Goal: Task Accomplishment & Management: Manage account settings

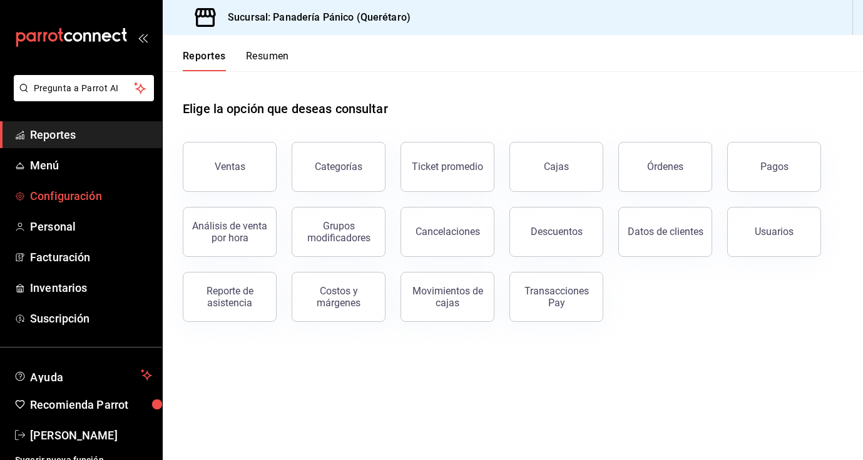
click at [89, 196] on span "Configuración" at bounding box center [91, 196] width 122 height 17
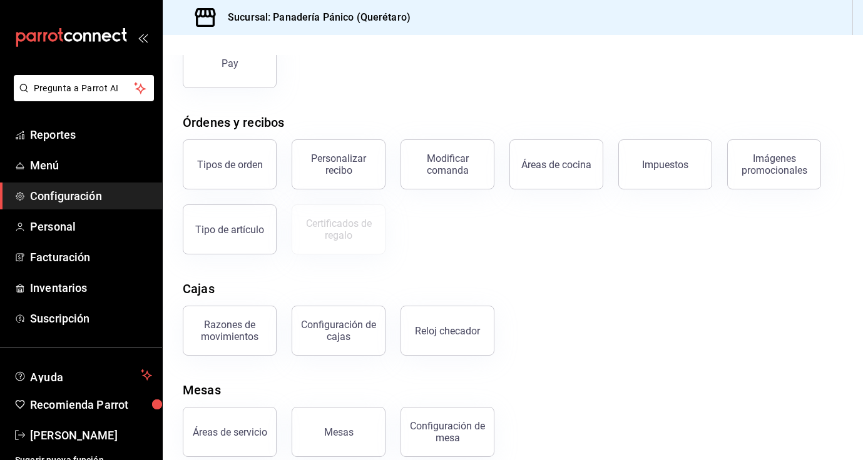
scroll to position [174, 0]
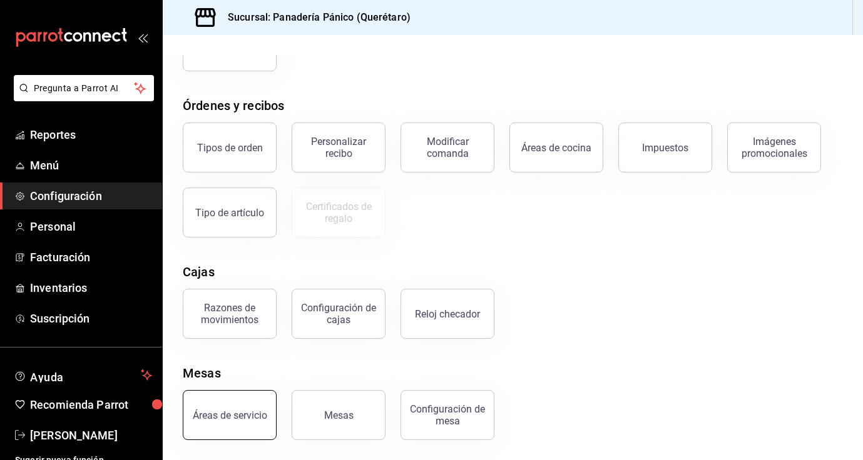
click at [235, 425] on button "Áreas de servicio" at bounding box center [230, 415] width 94 height 50
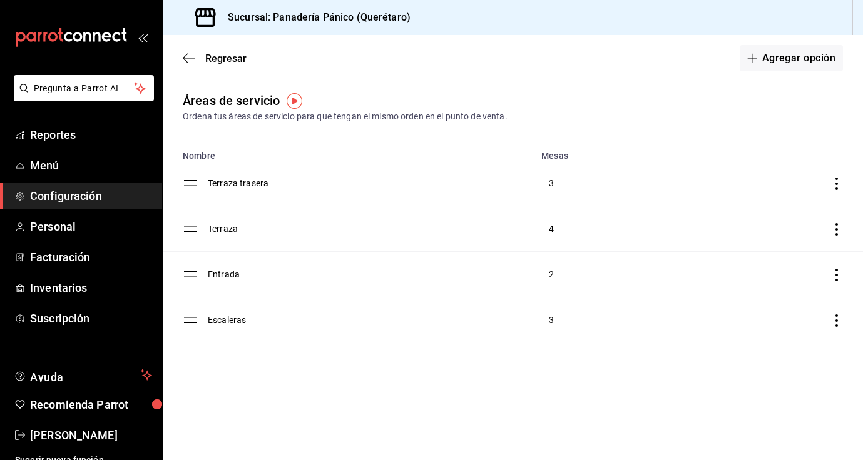
click at [839, 180] on icon "discountsTable" at bounding box center [836, 184] width 13 height 13
click at [624, 191] on div at bounding box center [431, 230] width 863 height 460
click at [275, 187] on div at bounding box center [431, 230] width 863 height 460
click at [245, 186] on td "Terraza trasera" at bounding box center [371, 184] width 326 height 46
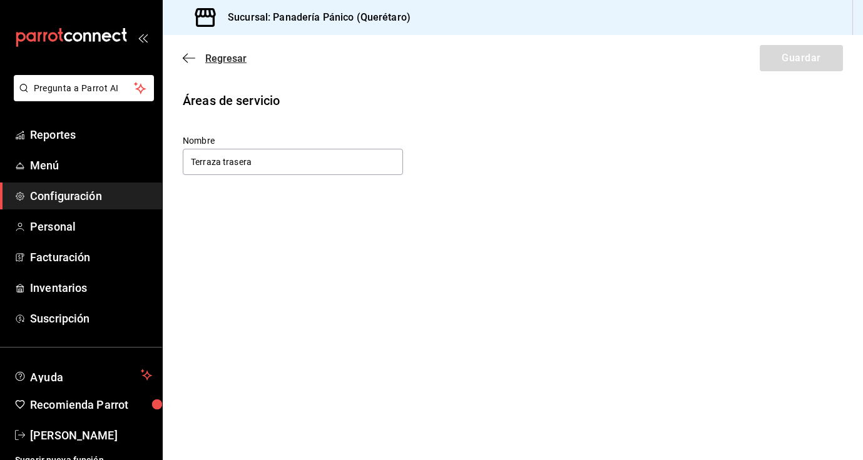
click at [220, 62] on span "Regresar" at bounding box center [225, 59] width 41 height 12
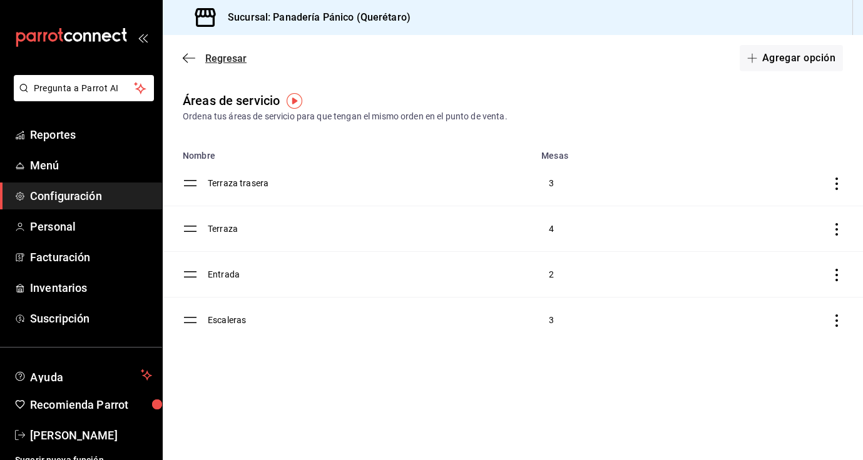
click at [219, 60] on span "Regresar" at bounding box center [225, 59] width 41 height 12
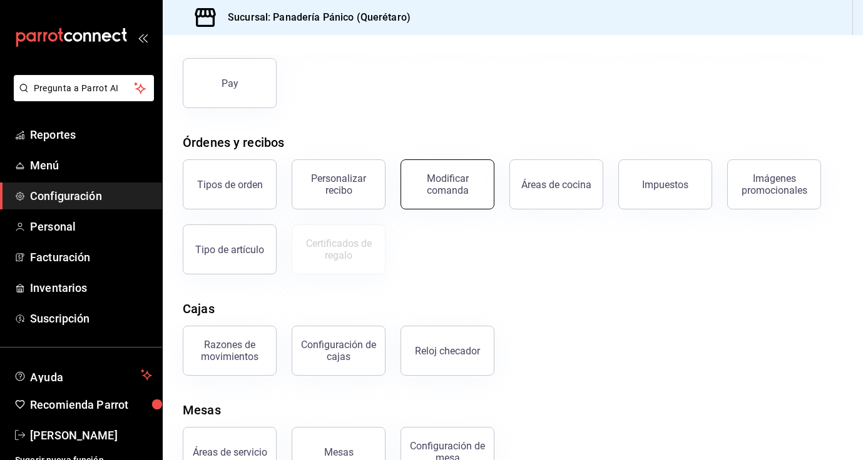
scroll to position [174, 0]
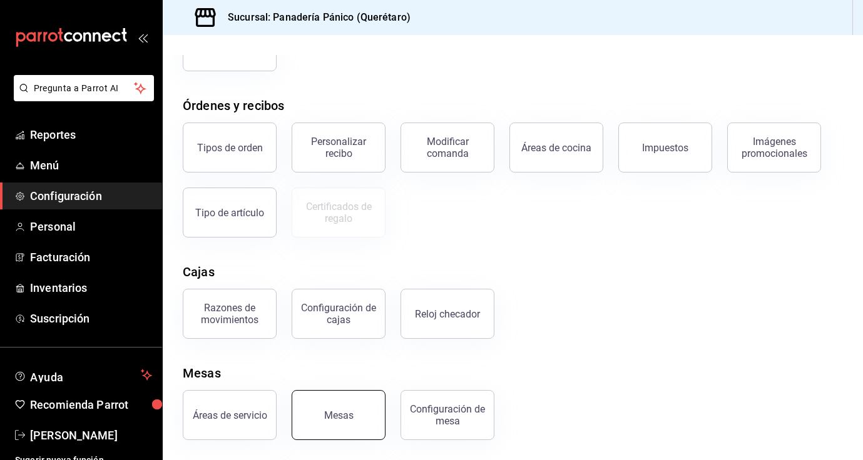
click at [328, 423] on button "Mesas" at bounding box center [338, 415] width 94 height 50
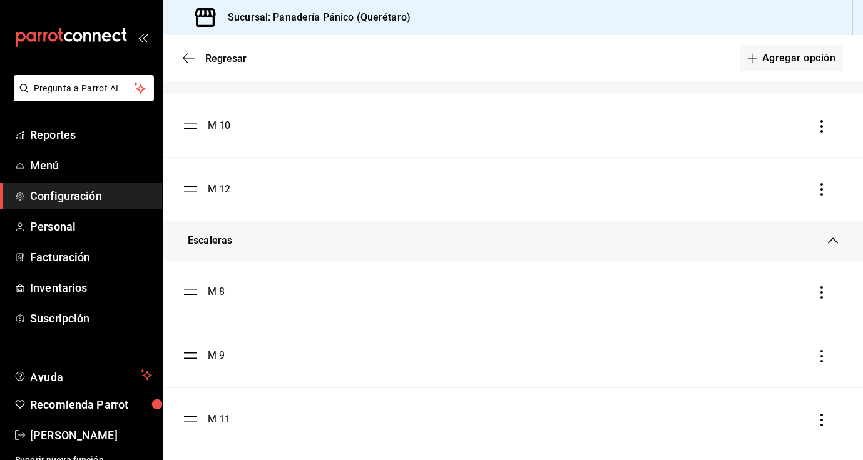
scroll to position [612, 0]
click at [218, 290] on div "M 8" at bounding box center [216, 293] width 17 height 15
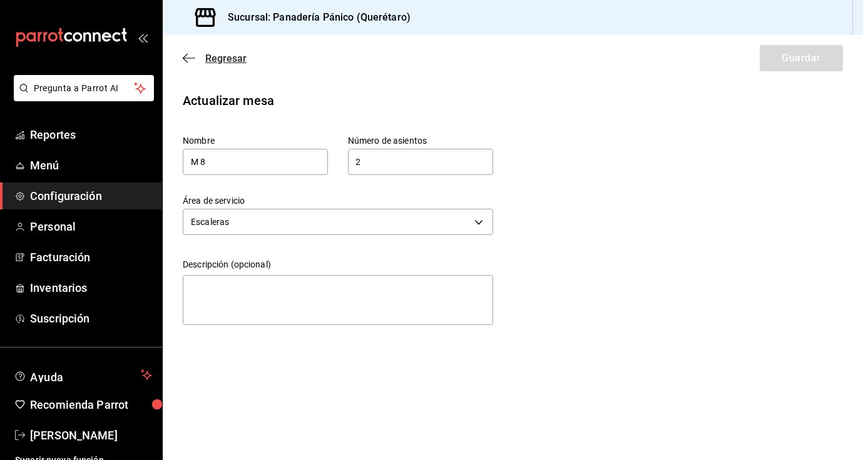
click at [186, 59] on icon "button" at bounding box center [189, 58] width 13 height 11
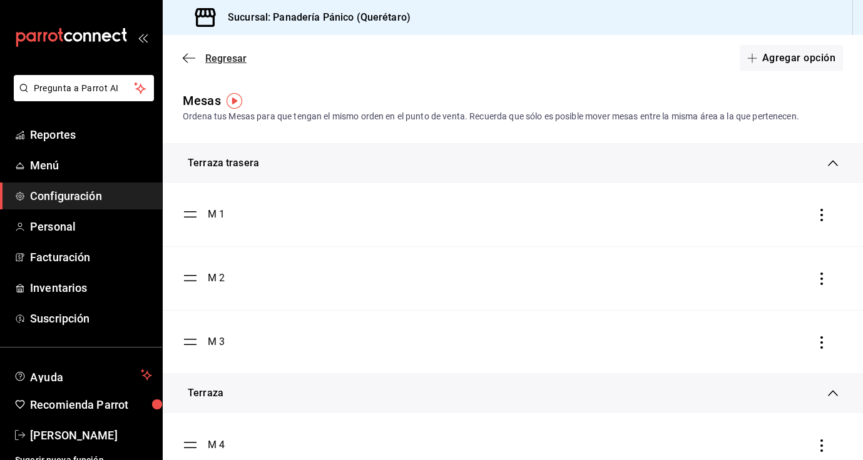
click at [193, 56] on icon "button" at bounding box center [189, 58] width 13 height 11
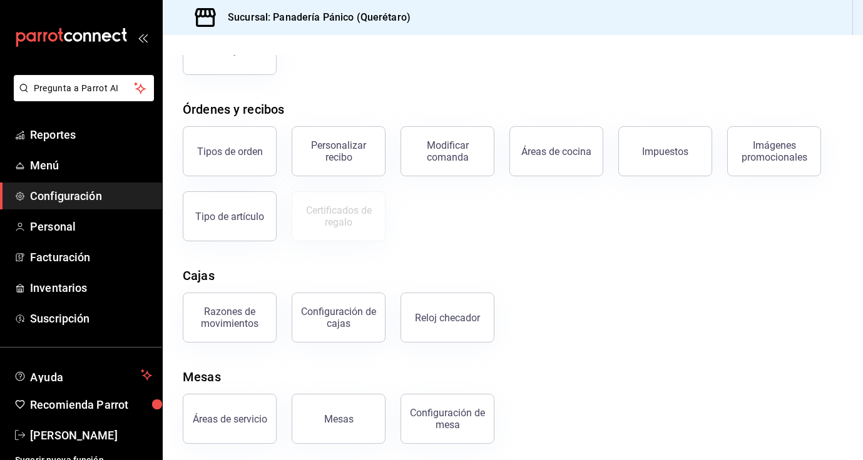
scroll to position [174, 0]
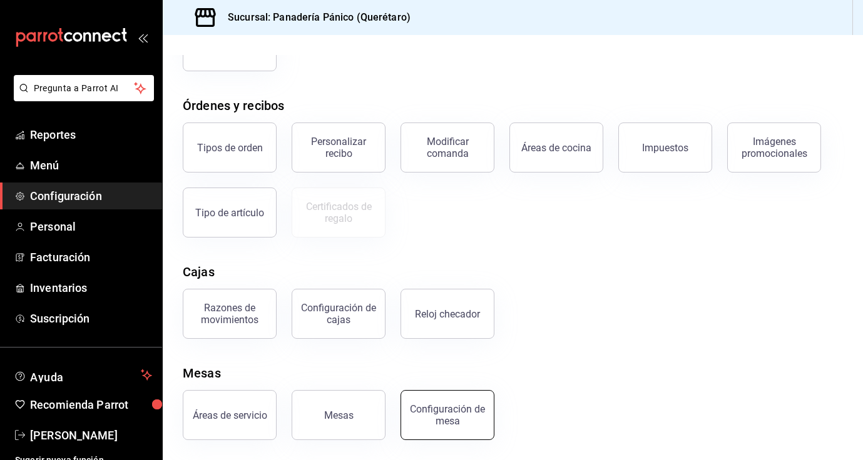
click at [430, 422] on div "Configuración de mesa" at bounding box center [447, 415] width 78 height 24
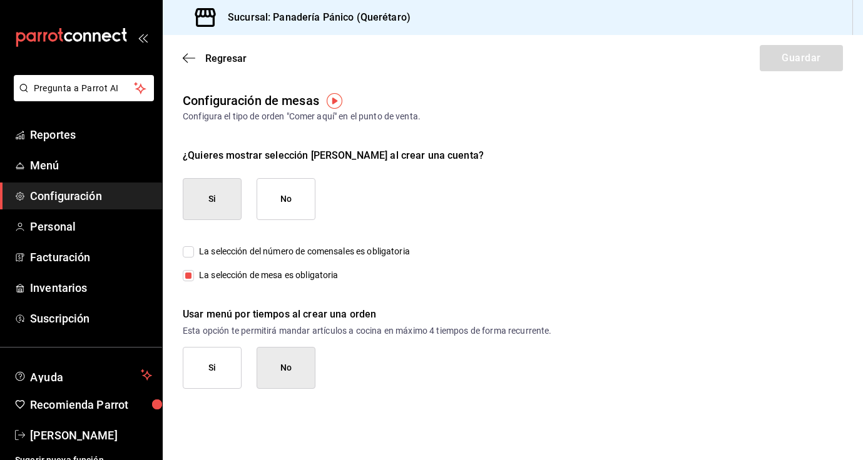
click at [189, 275] on input "La selección de mesa es obligatoria" at bounding box center [188, 275] width 11 height 11
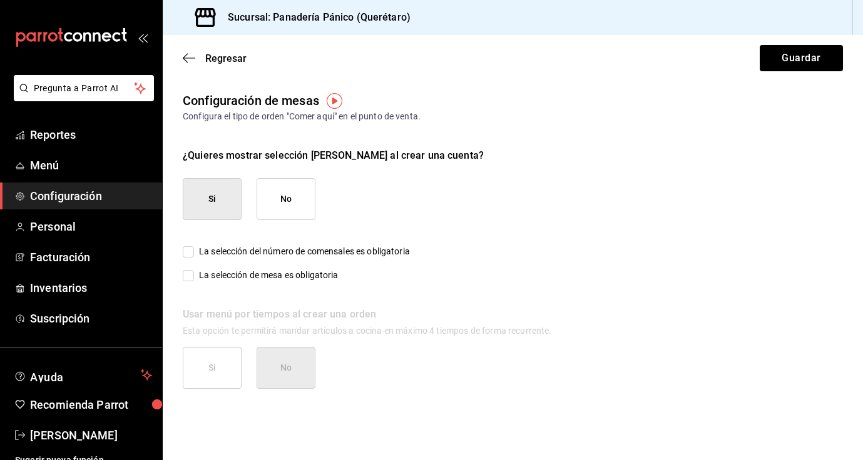
click at [278, 282] on div "La selección del número de comensales es obligatoria La selección de mesa es ob…" at bounding box center [513, 304] width 660 height 169
click at [278, 274] on span "La selección de mesa es obligatoria" at bounding box center [266, 275] width 144 height 13
click at [194, 274] on input "La selección de mesa es obligatoria" at bounding box center [188, 275] width 11 height 11
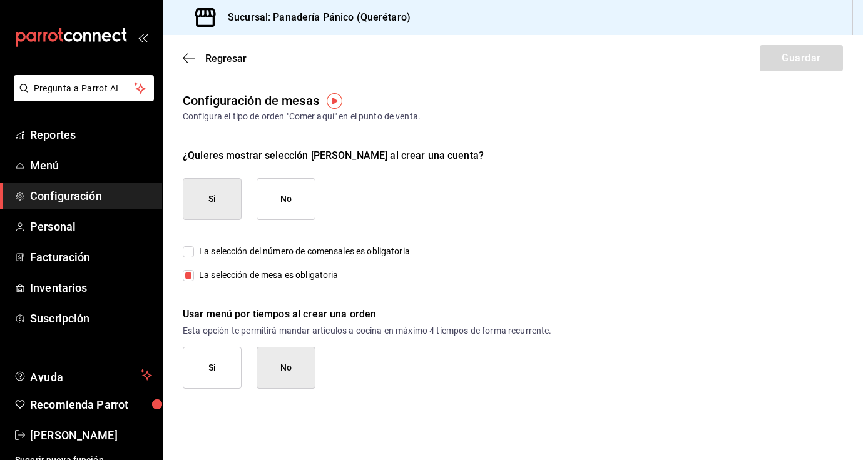
click at [190, 275] on input "La selección de mesa es obligatoria" at bounding box center [188, 275] width 11 height 11
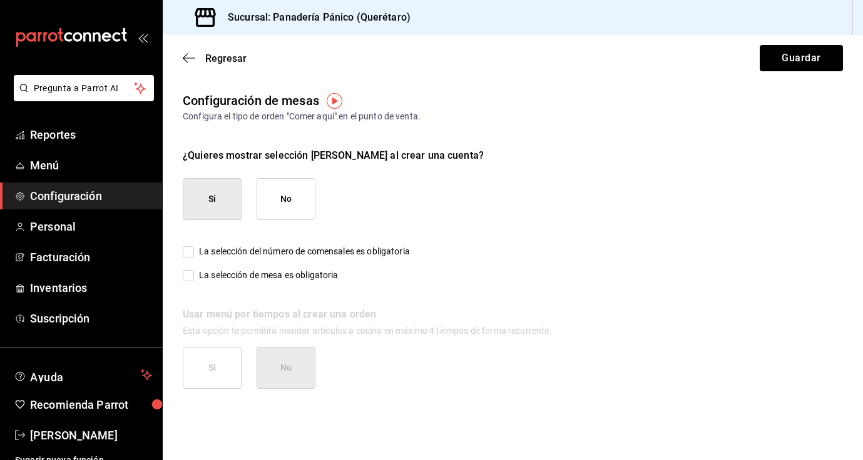
click at [191, 275] on input "La selección de mesa es obligatoria" at bounding box center [188, 275] width 11 height 11
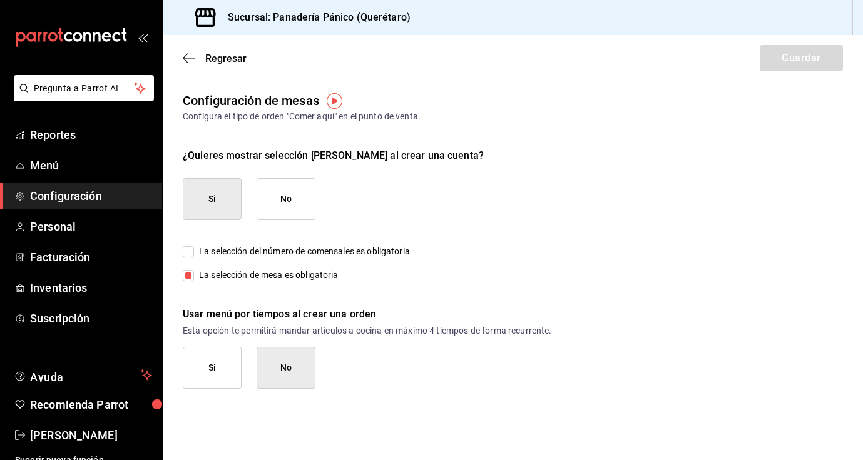
click at [291, 377] on button "No" at bounding box center [285, 368] width 59 height 42
click at [225, 372] on button "Si" at bounding box center [212, 368] width 59 height 42
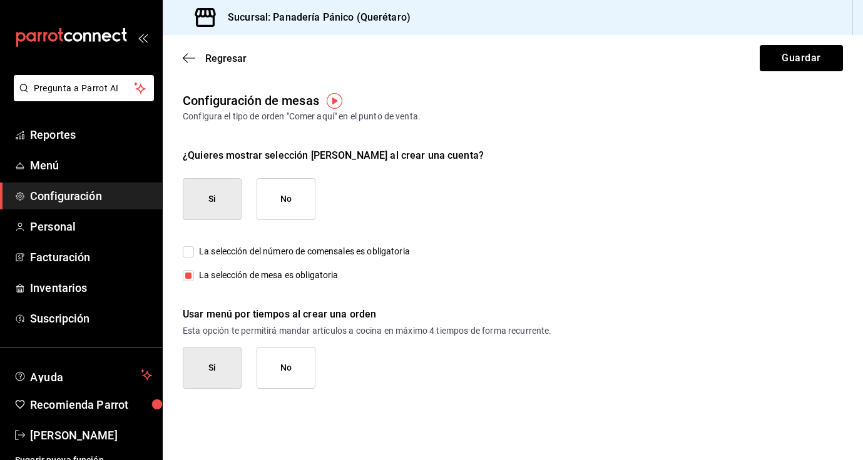
click at [276, 368] on button "No" at bounding box center [285, 368] width 59 height 42
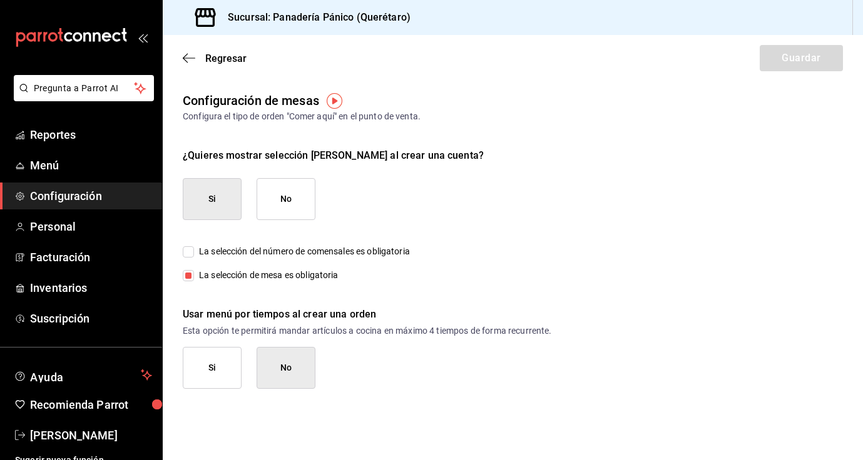
click at [275, 276] on span "La selección de mesa es obligatoria" at bounding box center [266, 275] width 144 height 13
click at [194, 276] on input "La selección de mesa es obligatoria" at bounding box center [188, 275] width 11 height 11
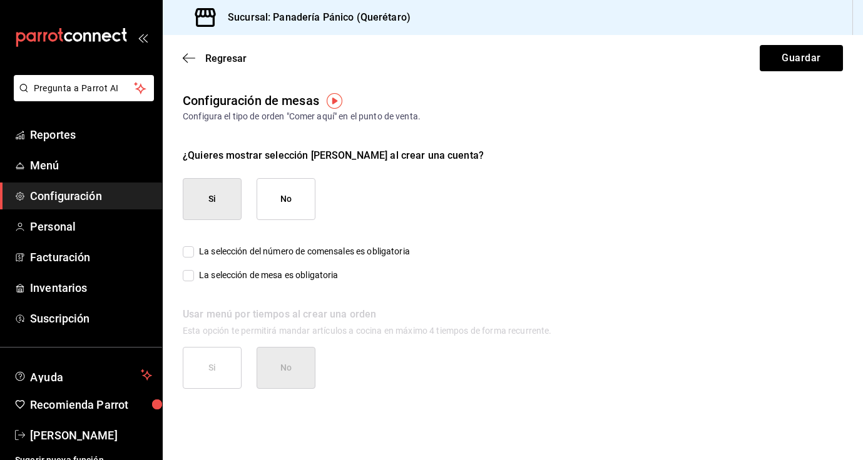
click at [275, 276] on span "La selección de mesa es obligatoria" at bounding box center [266, 275] width 144 height 13
click at [194, 276] on input "La selección de mesa es obligatoria" at bounding box center [188, 275] width 11 height 11
checkbox input "true"
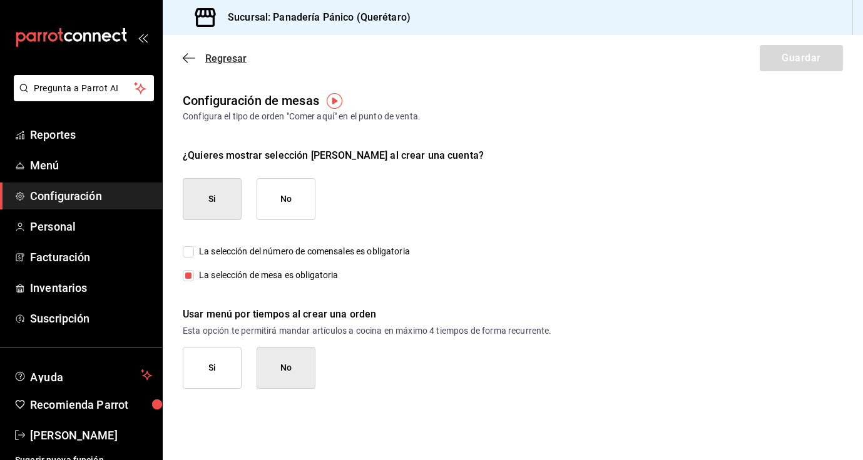
click at [189, 59] on icon "button" at bounding box center [189, 58] width 13 height 11
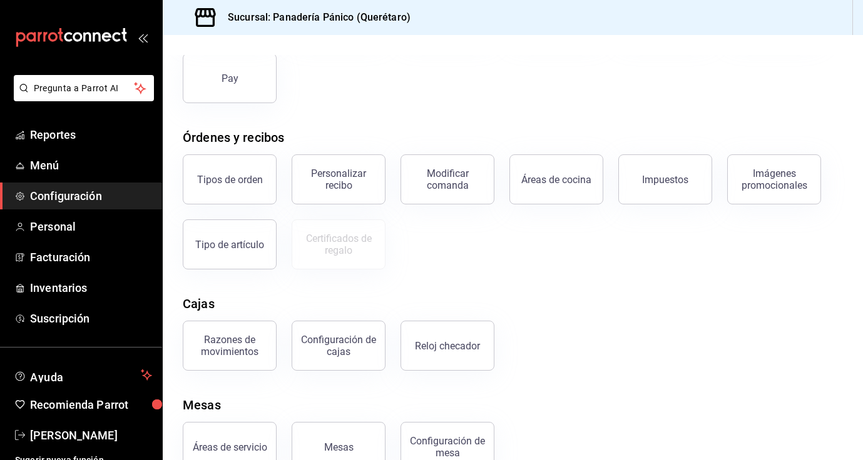
scroll to position [174, 0]
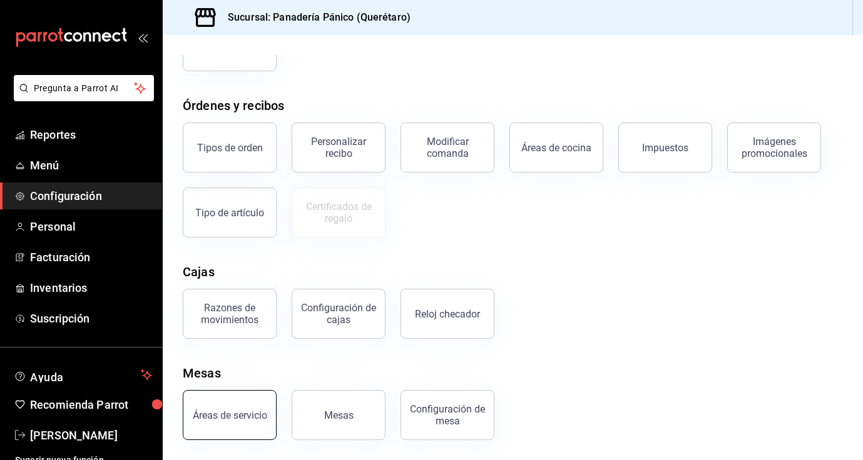
click at [243, 420] on div "Áreas de servicio" at bounding box center [230, 416] width 74 height 12
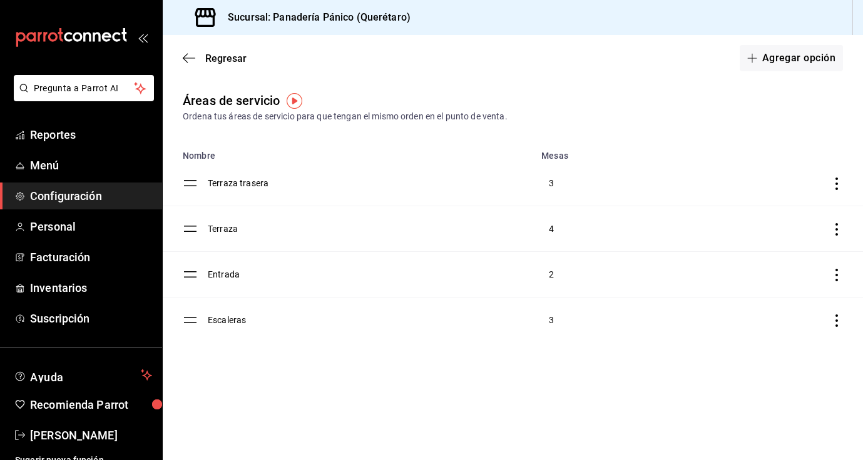
click at [346, 191] on td "Terraza trasera" at bounding box center [371, 184] width 326 height 46
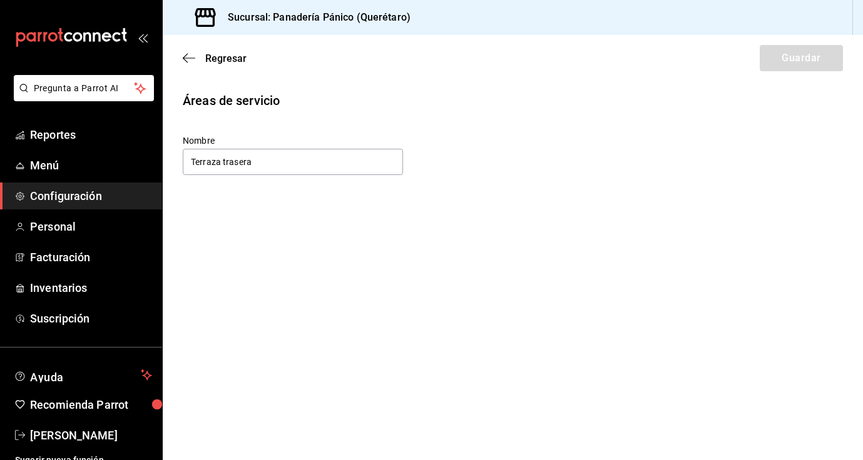
click at [180, 56] on div "Regresar Guardar" at bounding box center [513, 58] width 700 height 46
click at [188, 59] on icon "button" at bounding box center [189, 58] width 13 height 11
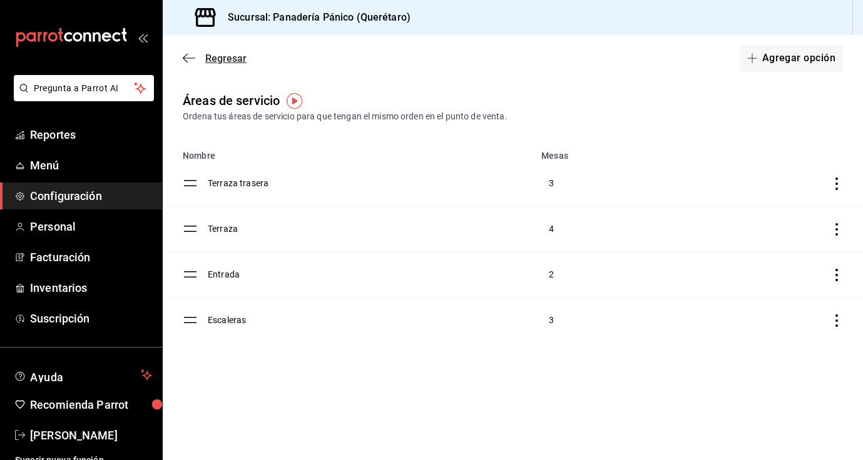
click at [195, 59] on icon "button" at bounding box center [189, 58] width 13 height 11
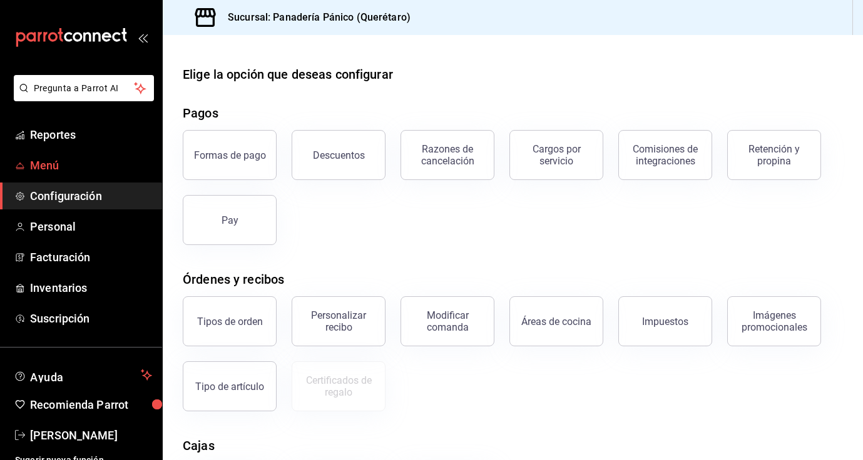
click at [50, 162] on span "Menú" at bounding box center [91, 165] width 122 height 17
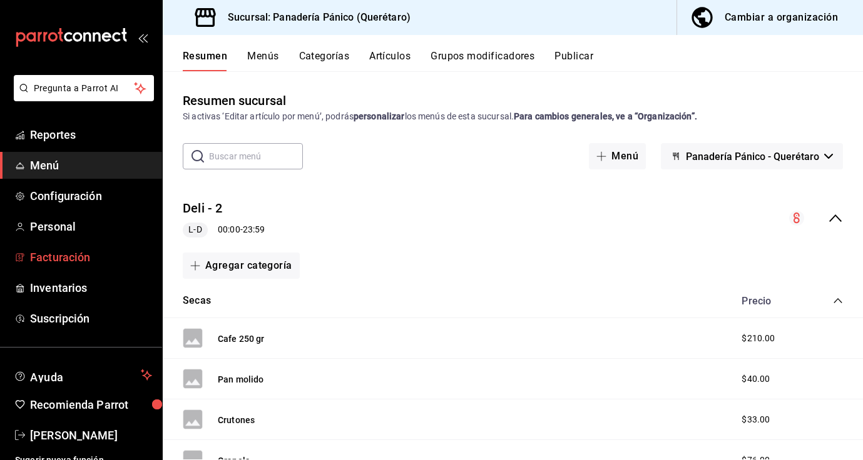
scroll to position [11, 0]
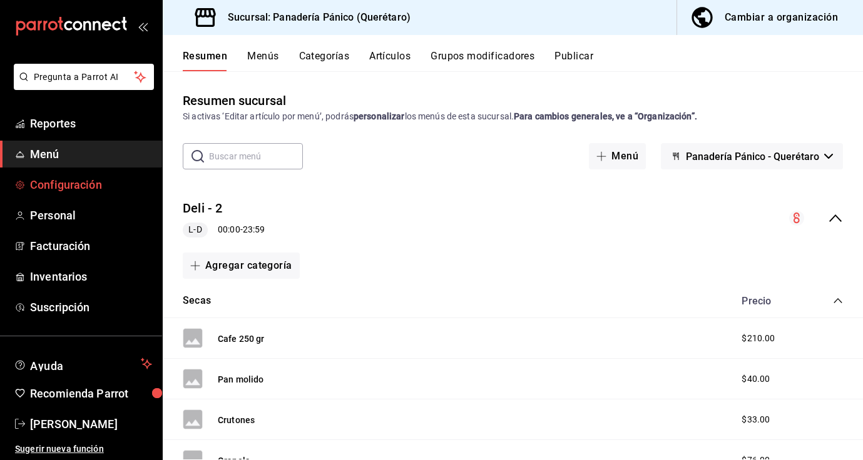
click at [89, 192] on span "Configuración" at bounding box center [91, 184] width 122 height 17
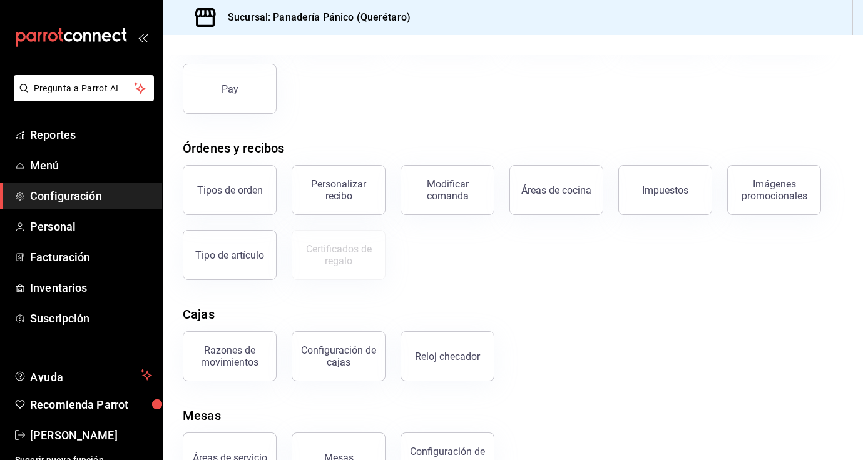
scroll to position [174, 0]
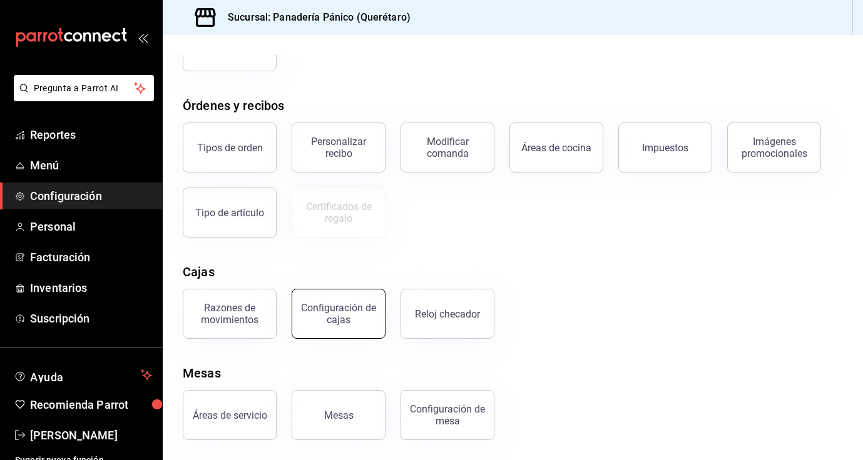
click at [328, 306] on div "Configuración de cajas" at bounding box center [339, 314] width 78 height 24
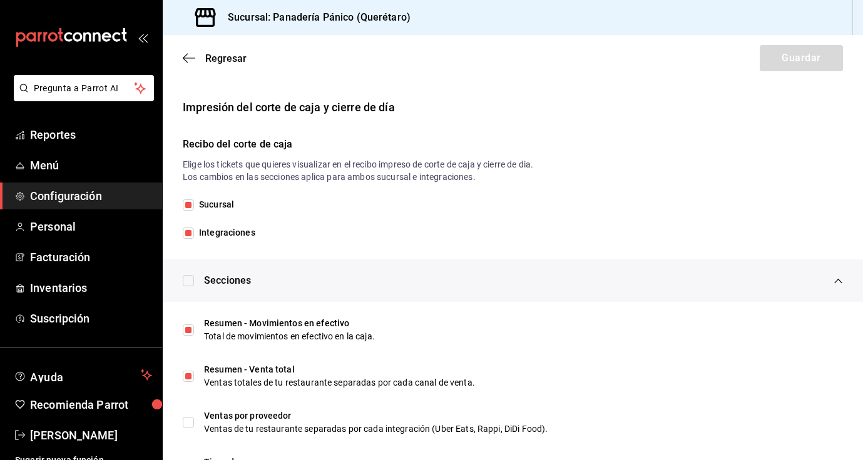
scroll to position [253, 0]
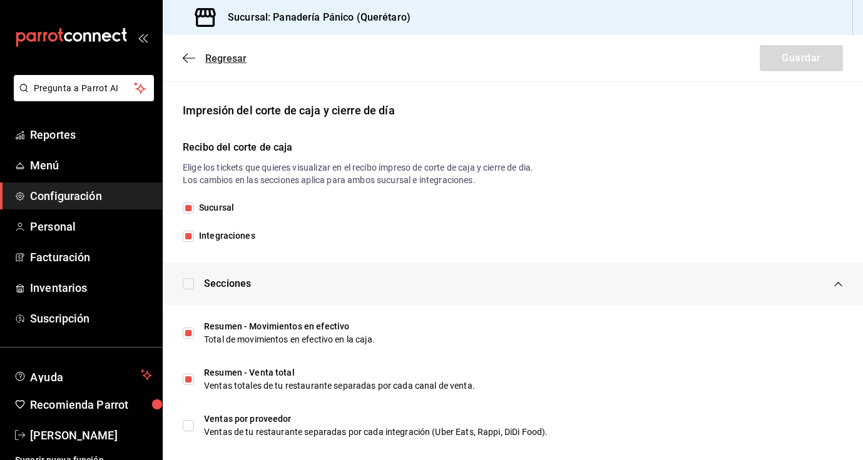
click at [201, 56] on span "Regresar" at bounding box center [215, 59] width 64 height 12
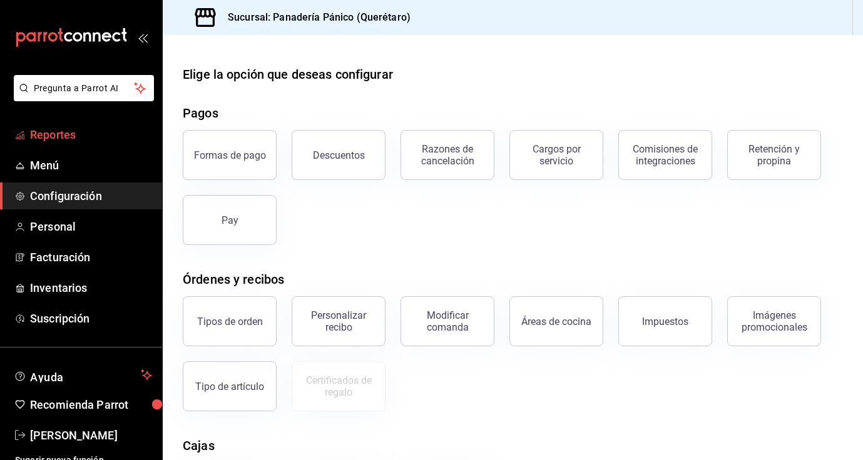
click at [79, 129] on span "Reportes" at bounding box center [91, 134] width 122 height 17
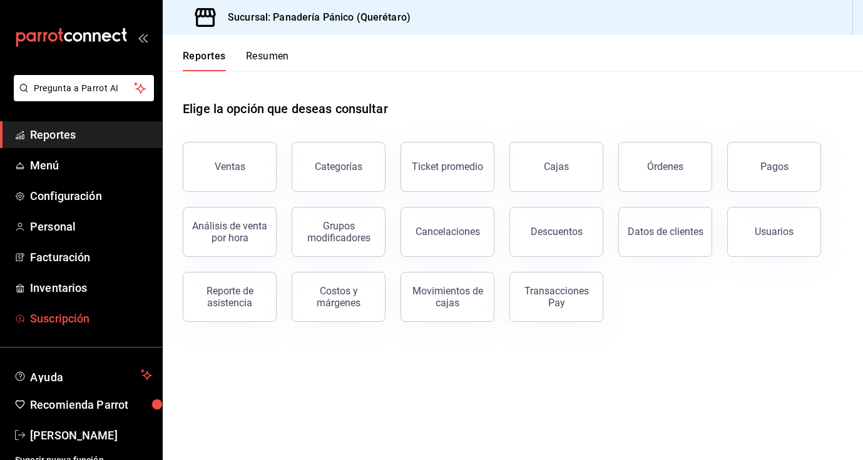
click at [58, 324] on span "Suscripción" at bounding box center [91, 318] width 122 height 17
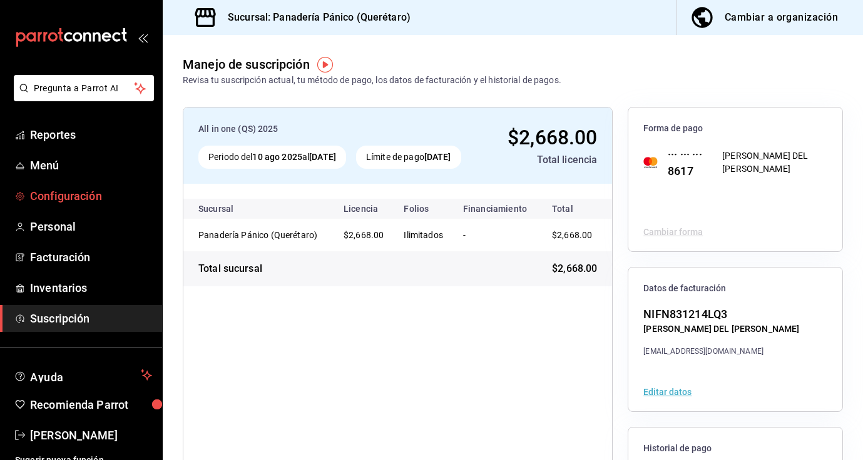
click at [88, 201] on span "Configuración" at bounding box center [91, 196] width 122 height 17
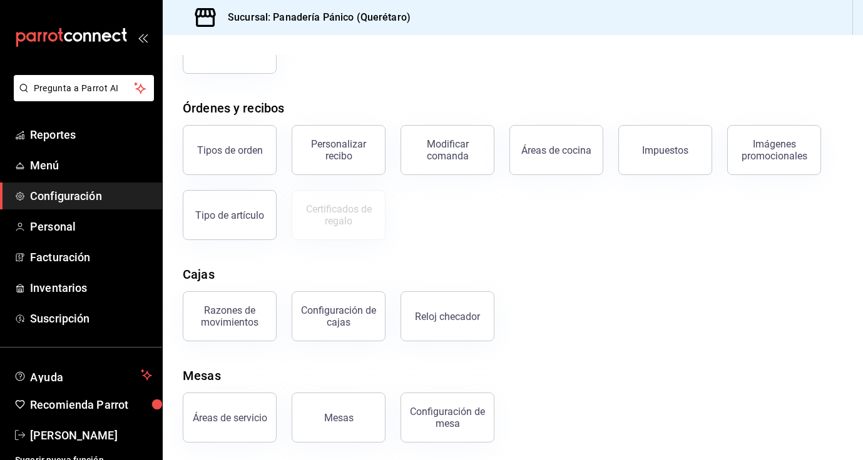
scroll to position [174, 0]
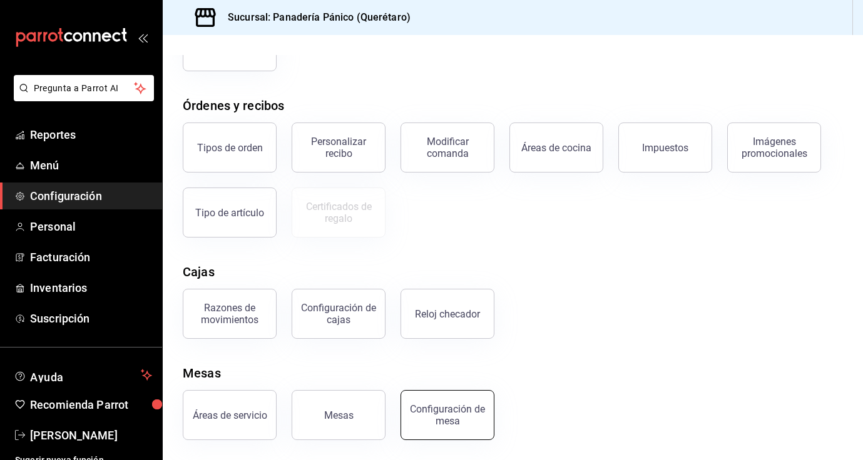
click at [457, 417] on div "Configuración de mesa" at bounding box center [447, 415] width 78 height 24
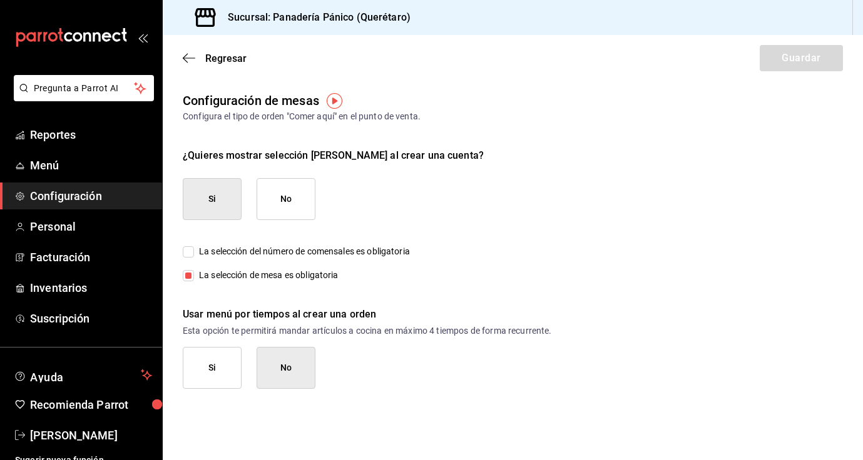
click at [181, 60] on div "Regresar Guardar" at bounding box center [513, 58] width 700 height 46
click at [187, 58] on icon "button" at bounding box center [189, 58] width 13 height 1
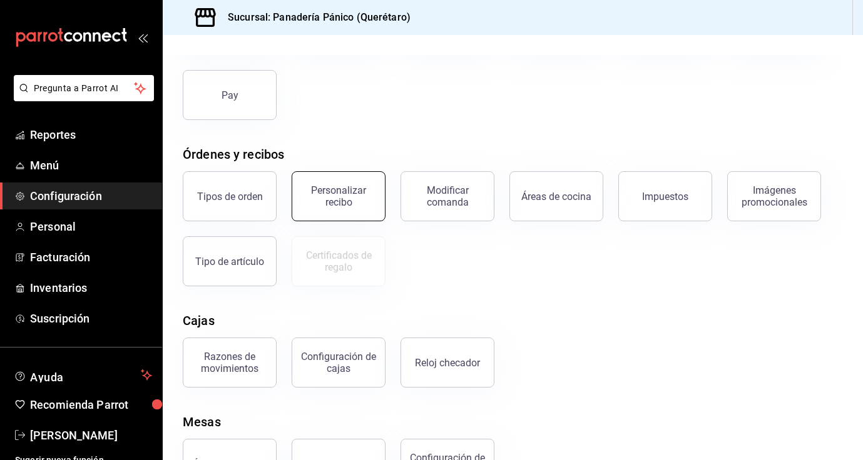
scroll to position [174, 0]
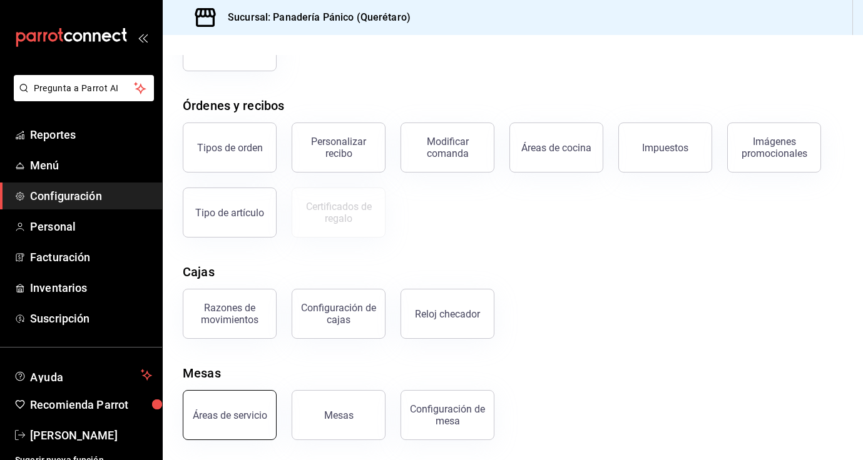
click at [245, 415] on div "Áreas de servicio" at bounding box center [230, 416] width 74 height 12
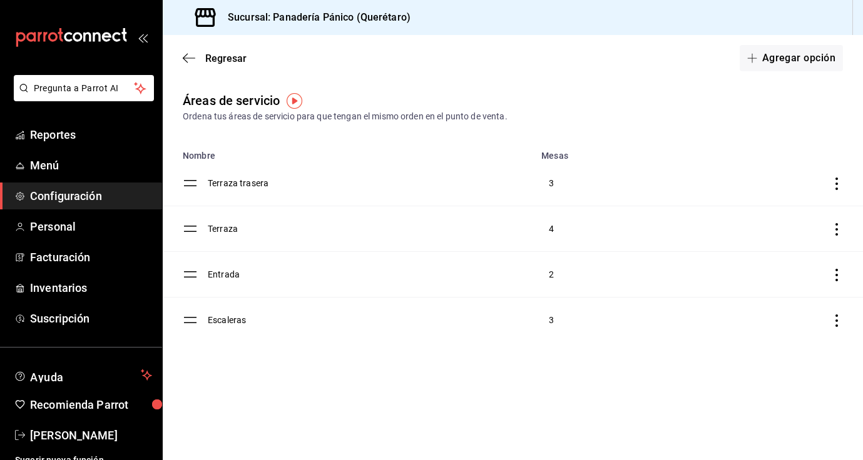
click at [838, 186] on icon "discountsTable" at bounding box center [836, 184] width 13 height 13
click at [785, 131] on div at bounding box center [431, 230] width 863 height 460
click at [258, 185] on td "Terraza trasera" at bounding box center [371, 184] width 326 height 46
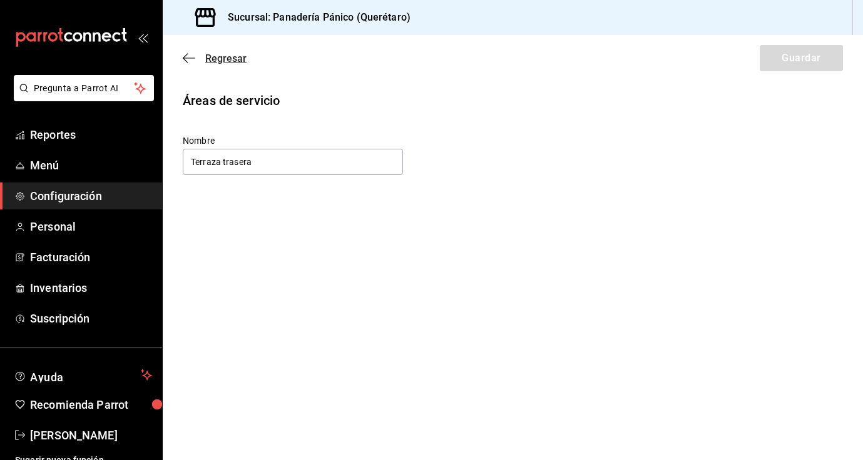
click at [218, 57] on span "Regresar" at bounding box center [225, 59] width 41 height 12
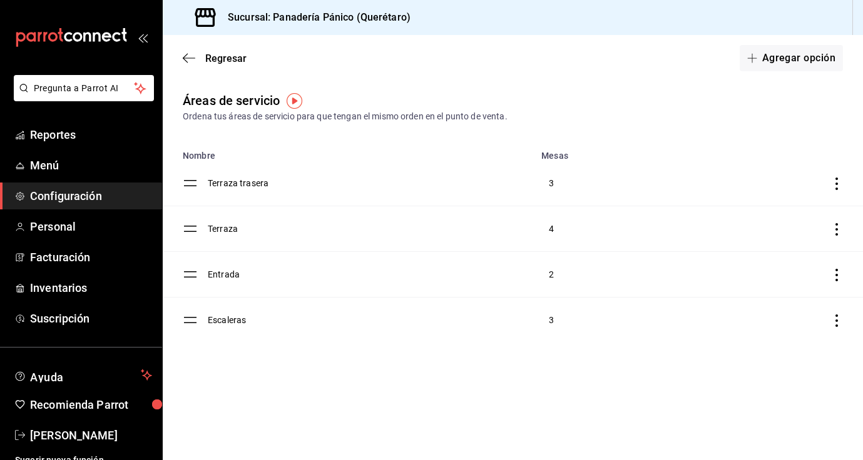
click at [839, 228] on icon "discountsTable" at bounding box center [836, 229] width 13 height 13
click at [63, 445] on div at bounding box center [431, 230] width 863 height 460
click at [65, 434] on span "[PERSON_NAME]" at bounding box center [91, 435] width 122 height 17
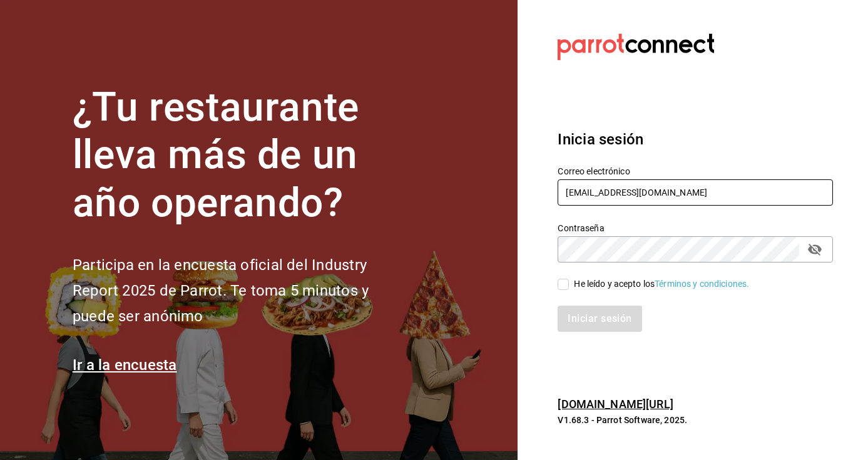
click at [634, 198] on input "[EMAIL_ADDRESS][DOMAIN_NAME]" at bounding box center [694, 193] width 275 height 26
type input "comedorpanico@gmail.com"
click at [566, 286] on input "He leído y acepto los Términos y condiciones." at bounding box center [562, 284] width 11 height 11
checkbox input "true"
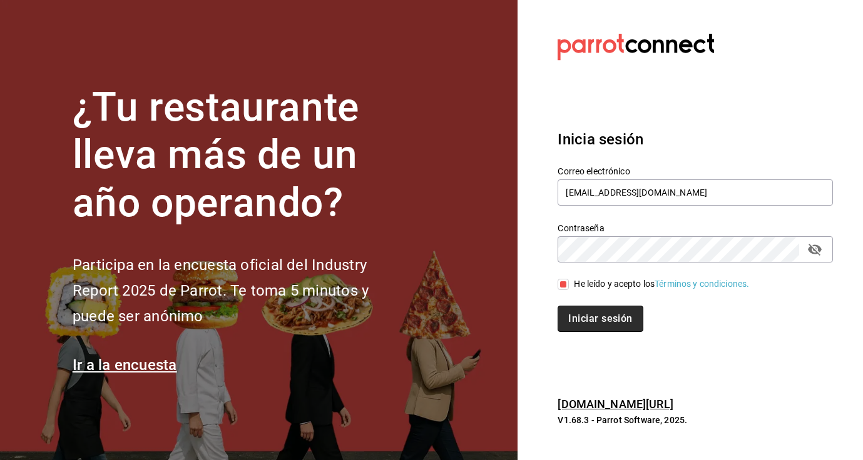
click at [585, 315] on button "Iniciar sesión" at bounding box center [599, 319] width 85 height 26
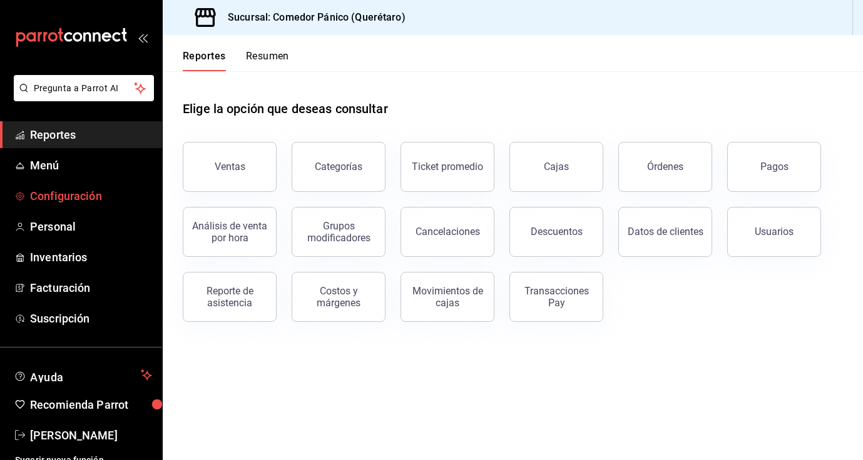
click at [79, 198] on span "Configuración" at bounding box center [91, 196] width 122 height 17
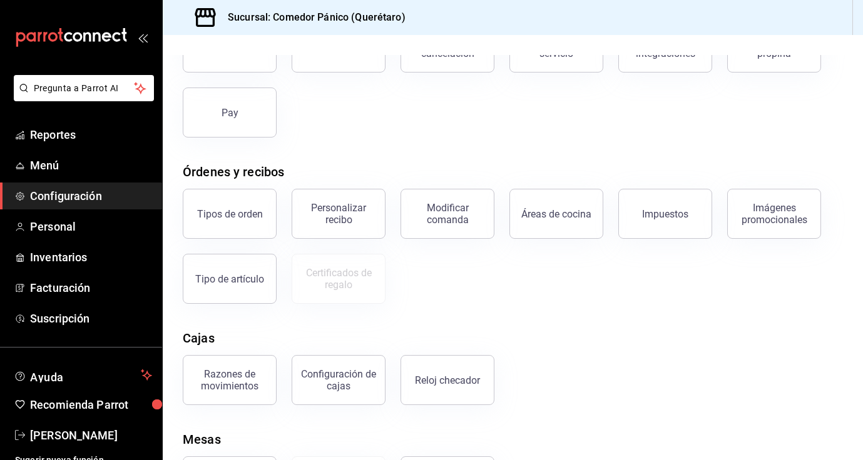
scroll to position [174, 0]
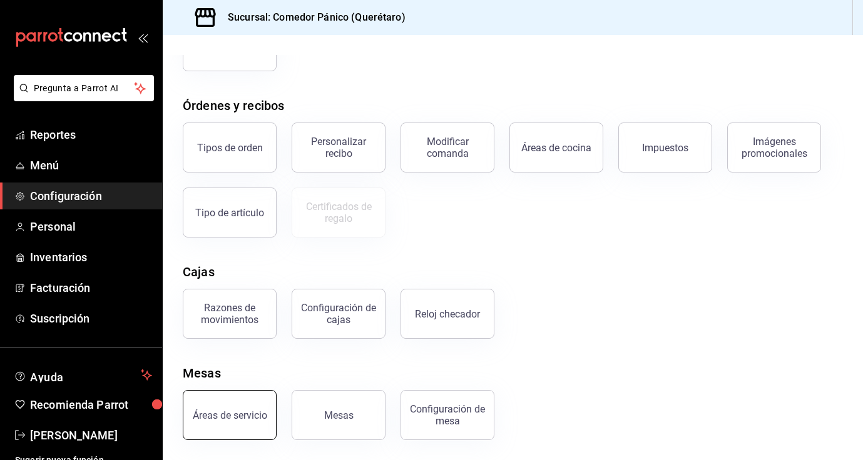
click at [249, 422] on button "Áreas de servicio" at bounding box center [230, 415] width 94 height 50
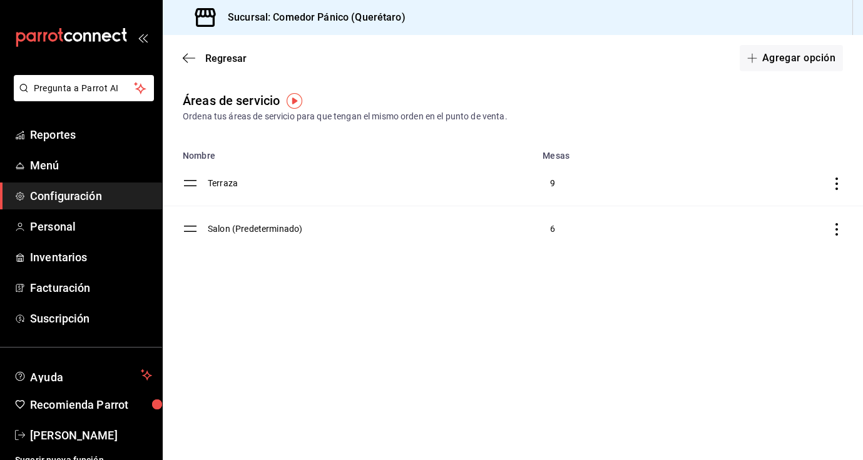
click at [838, 185] on icon "discountsTable" at bounding box center [836, 184] width 13 height 13
click at [731, 97] on div at bounding box center [431, 230] width 863 height 460
click at [839, 232] on icon "discountsTable" at bounding box center [836, 229] width 13 height 13
click at [752, 128] on div at bounding box center [431, 230] width 863 height 460
click at [231, 61] on span "Regresar" at bounding box center [225, 59] width 41 height 12
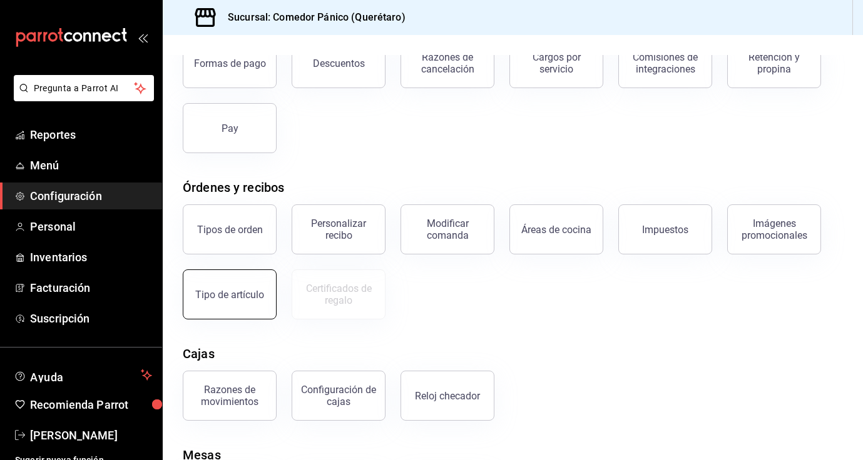
scroll to position [174, 0]
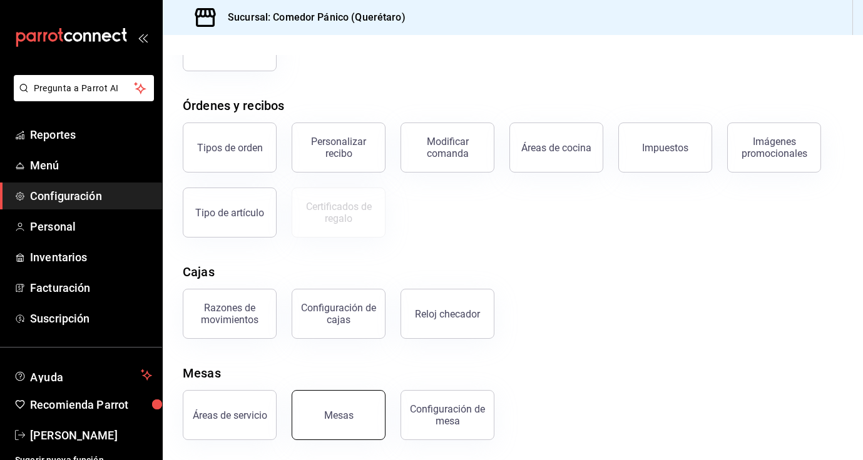
click at [347, 412] on div "Mesas" at bounding box center [338, 416] width 29 height 12
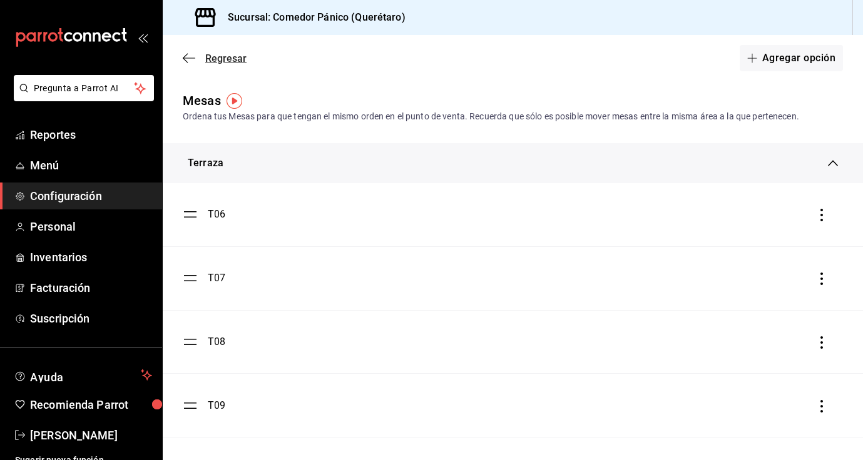
click at [234, 57] on span "Regresar" at bounding box center [225, 59] width 41 height 12
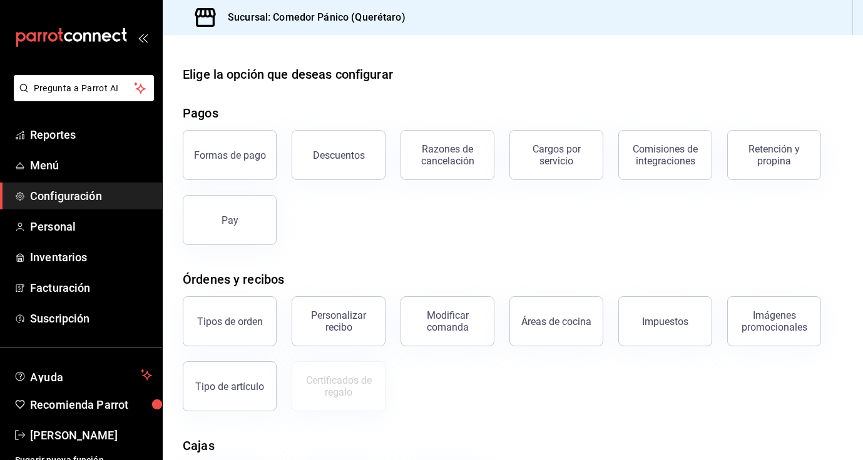
scroll to position [174, 0]
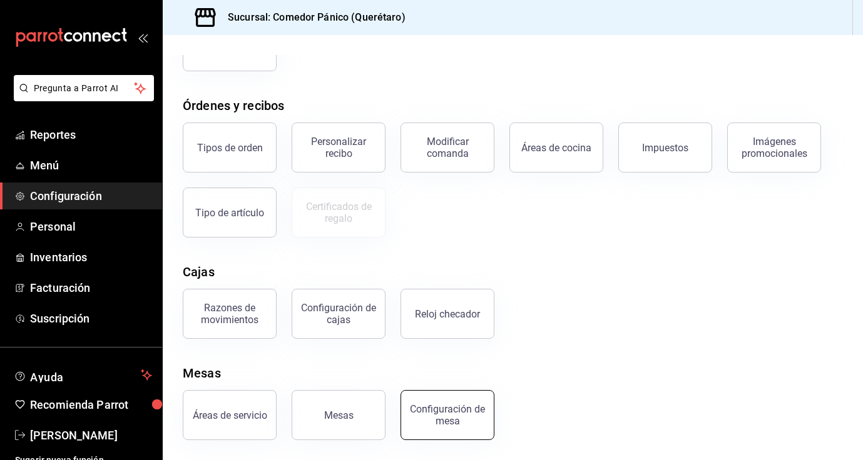
click at [490, 409] on div "Configuración de mesa" at bounding box center [439, 407] width 109 height 65
click at [467, 412] on div "Configuración de mesa" at bounding box center [447, 415] width 78 height 24
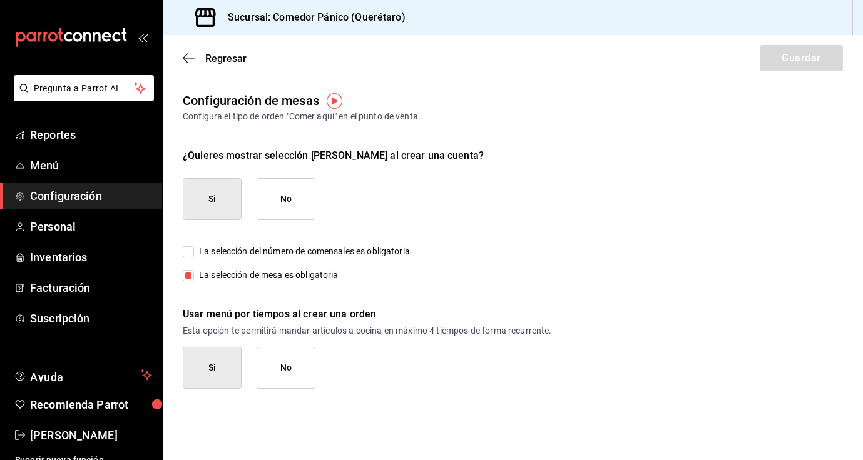
click at [215, 64] on div "Regresar Guardar" at bounding box center [513, 58] width 700 height 46
click at [215, 56] on span "Regresar" at bounding box center [225, 59] width 41 height 12
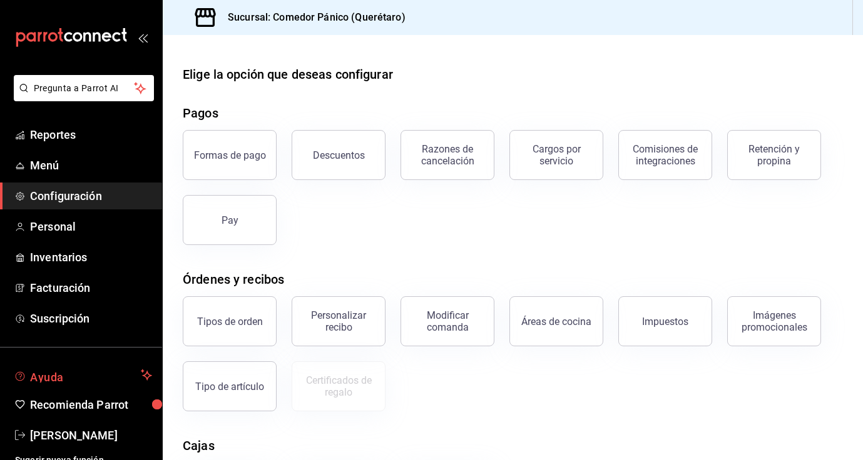
scroll to position [11, 0]
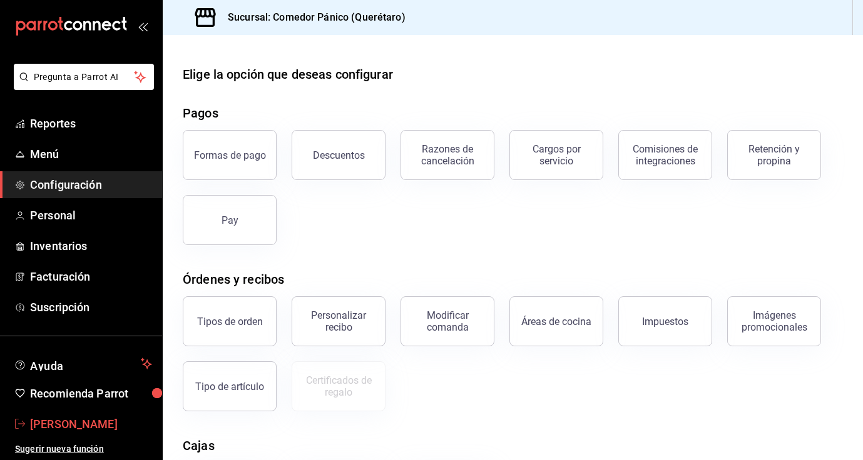
click at [87, 423] on span "[PERSON_NAME]" at bounding box center [91, 424] width 122 height 17
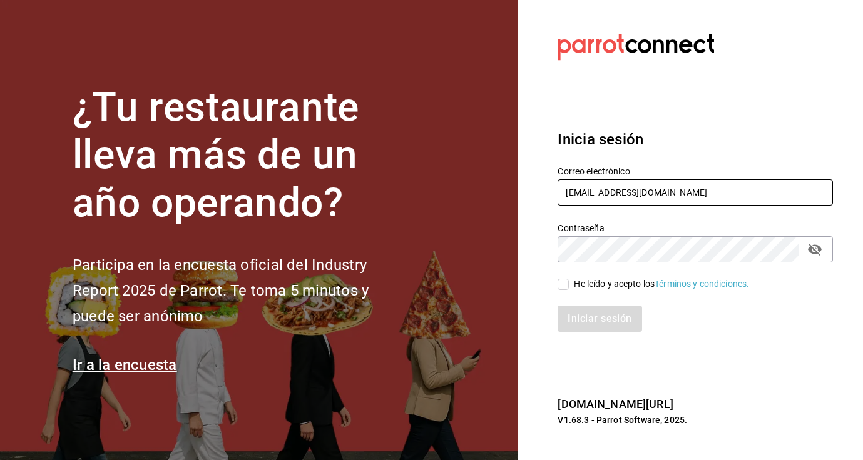
click at [596, 193] on input "comedorpanico@gmail.com" at bounding box center [694, 193] width 275 height 26
type input "[EMAIL_ADDRESS][DOMAIN_NAME]"
click at [565, 284] on input "He leído y acepto los Términos y condiciones." at bounding box center [562, 284] width 11 height 11
checkbox input "true"
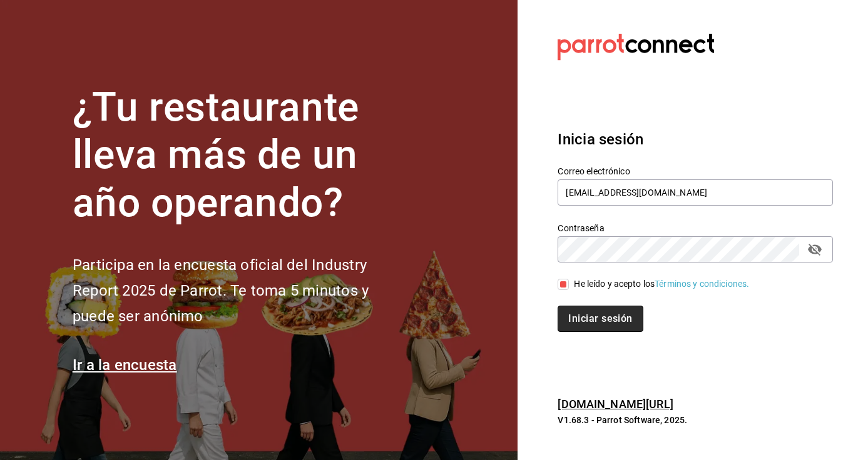
click at [585, 319] on button "Iniciar sesión" at bounding box center [599, 319] width 85 height 26
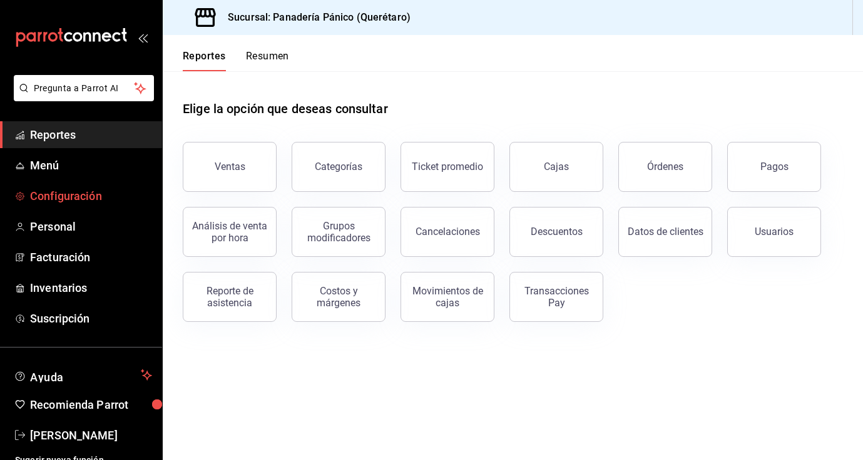
click at [68, 200] on span "Configuración" at bounding box center [91, 196] width 122 height 17
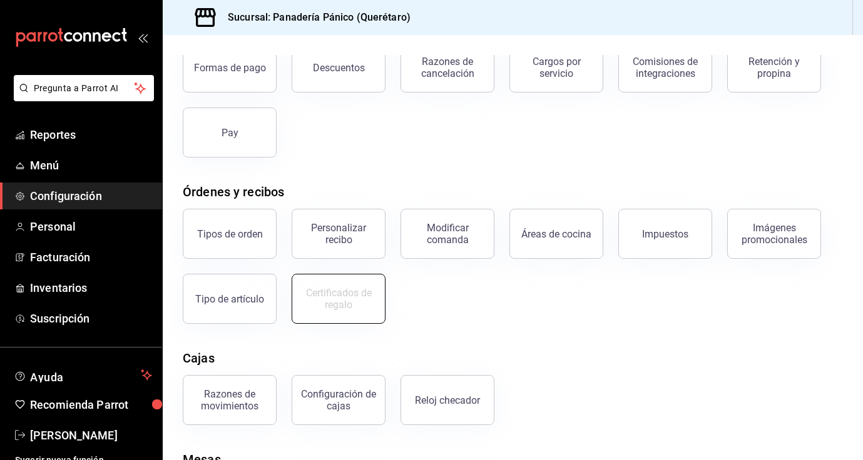
scroll to position [174, 0]
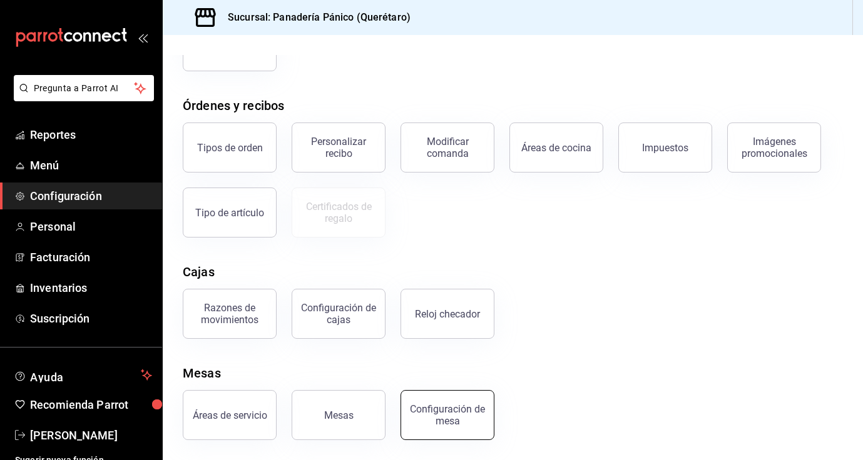
click at [466, 433] on button "Configuración de mesa" at bounding box center [447, 415] width 94 height 50
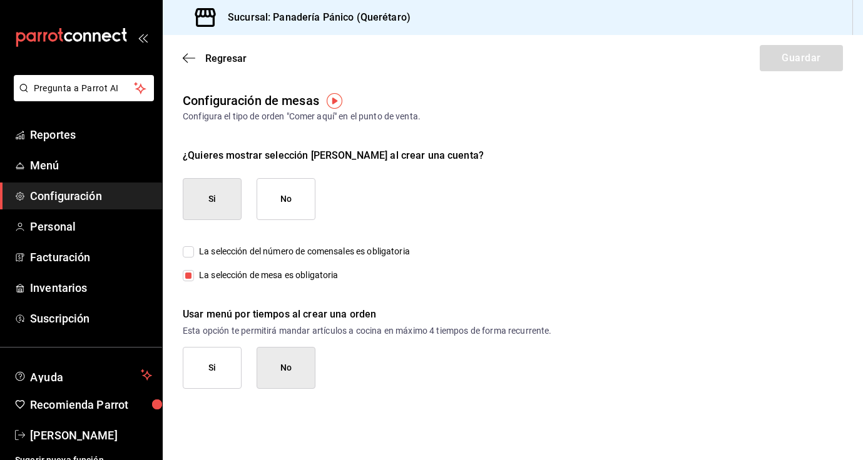
click at [223, 368] on button "Si" at bounding box center [212, 368] width 59 height 42
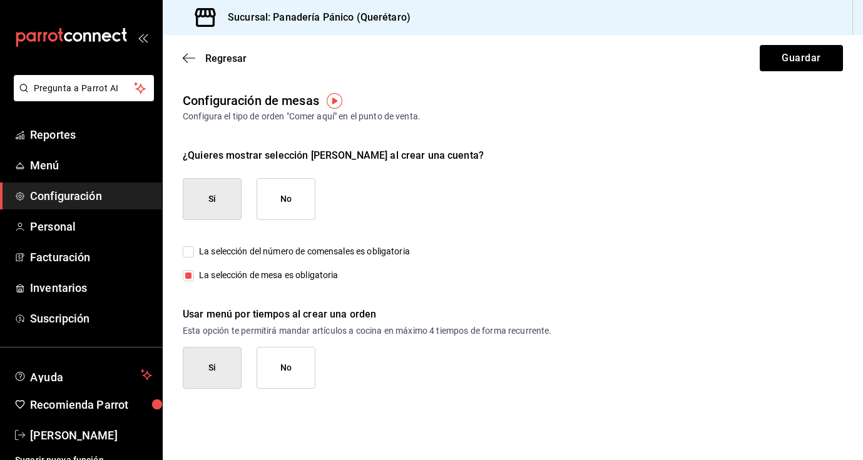
click at [288, 369] on button "No" at bounding box center [285, 368] width 59 height 42
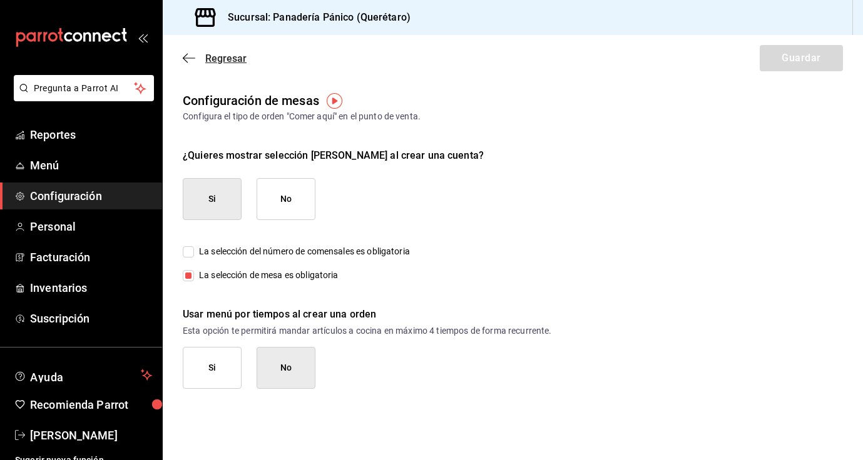
click at [190, 61] on icon "button" at bounding box center [189, 58] width 13 height 11
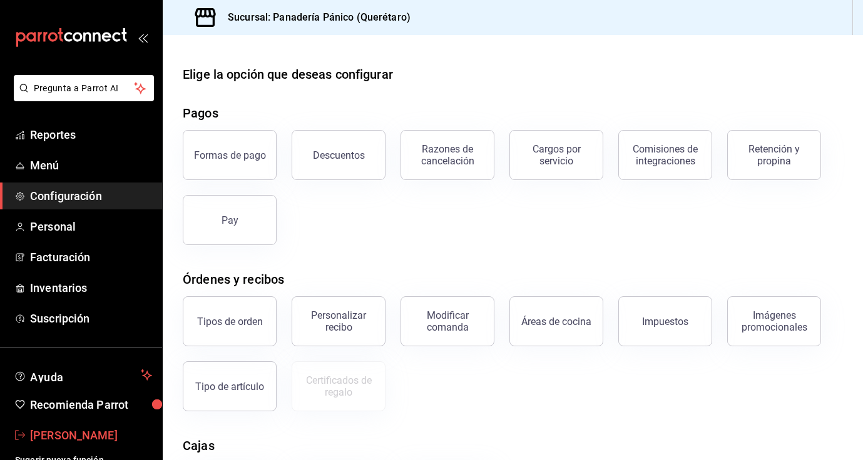
click at [45, 437] on span "[PERSON_NAME]" at bounding box center [91, 435] width 122 height 17
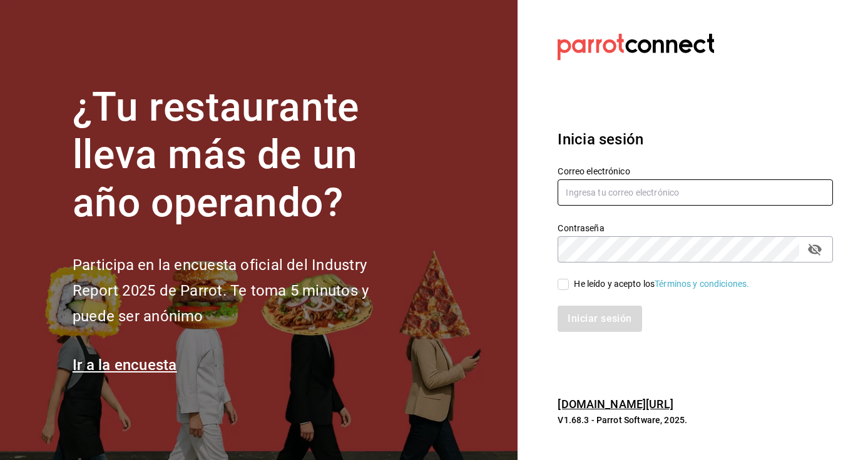
type input "[EMAIL_ADDRESS][DOMAIN_NAME]"
